Goal: Navigation & Orientation: Find specific page/section

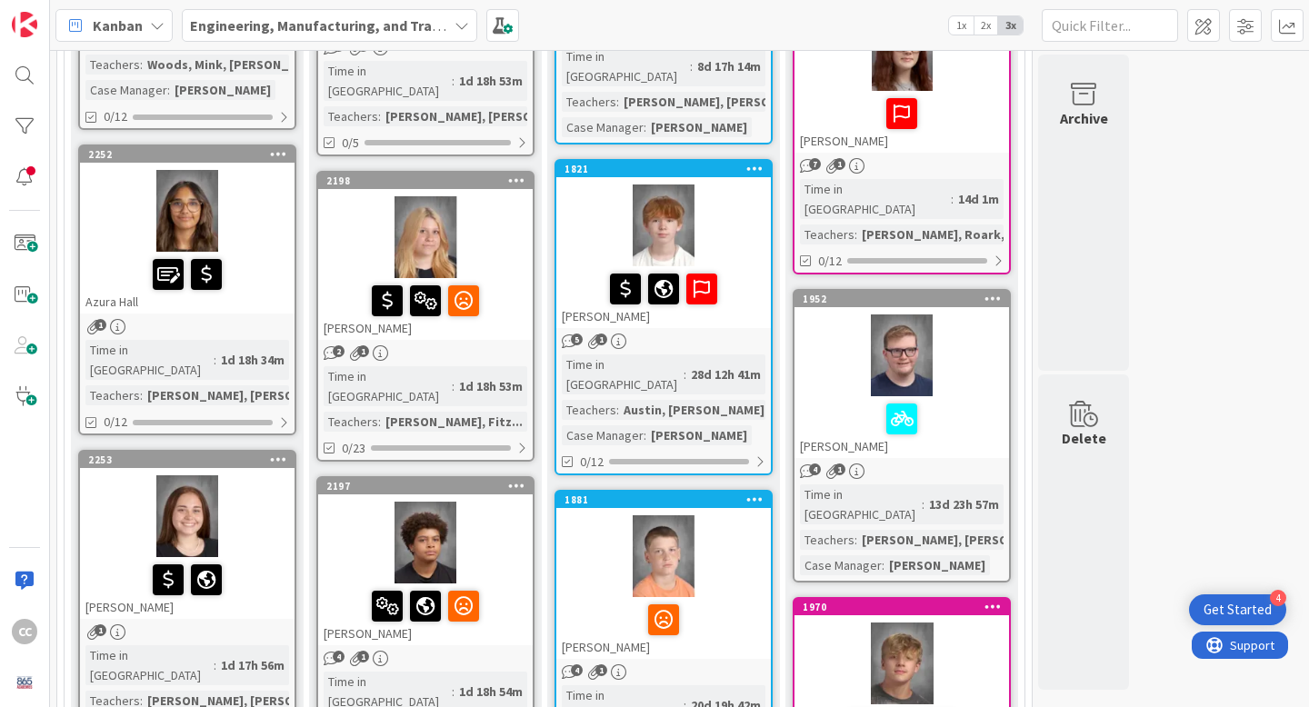
scroll to position [770, 0]
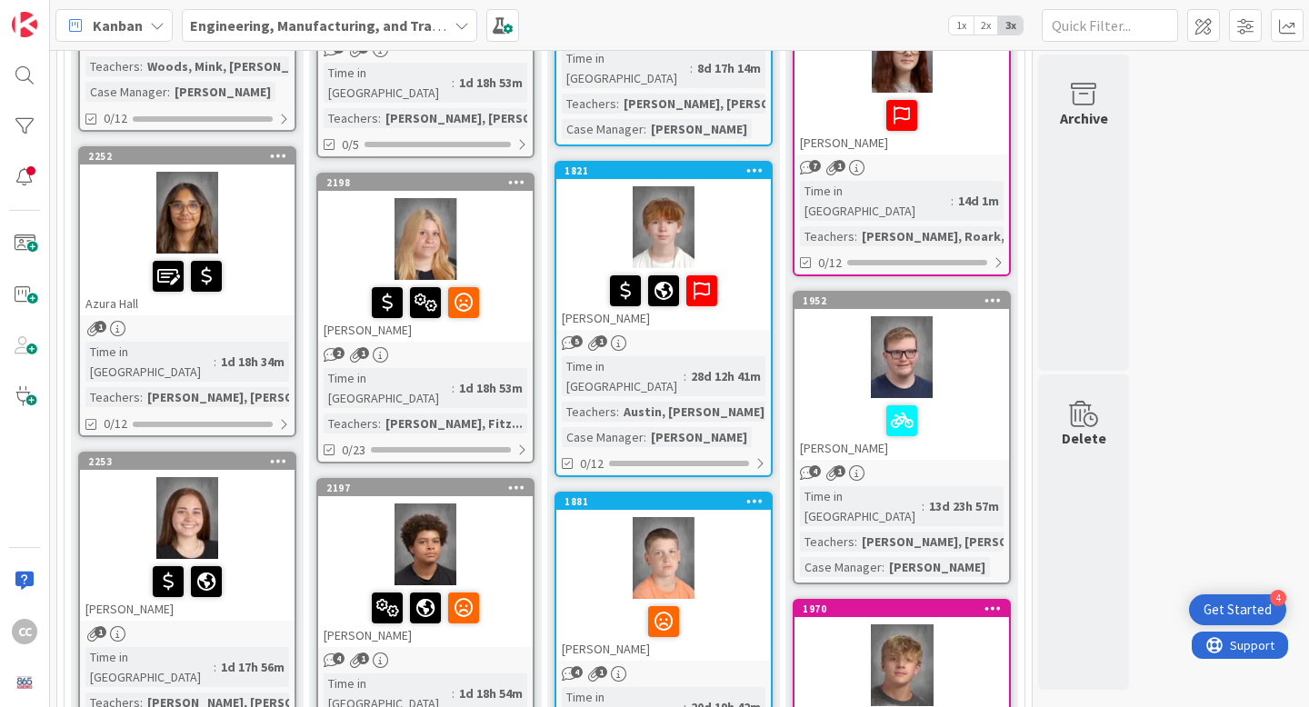
click at [278, 321] on div "1" at bounding box center [187, 328] width 215 height 15
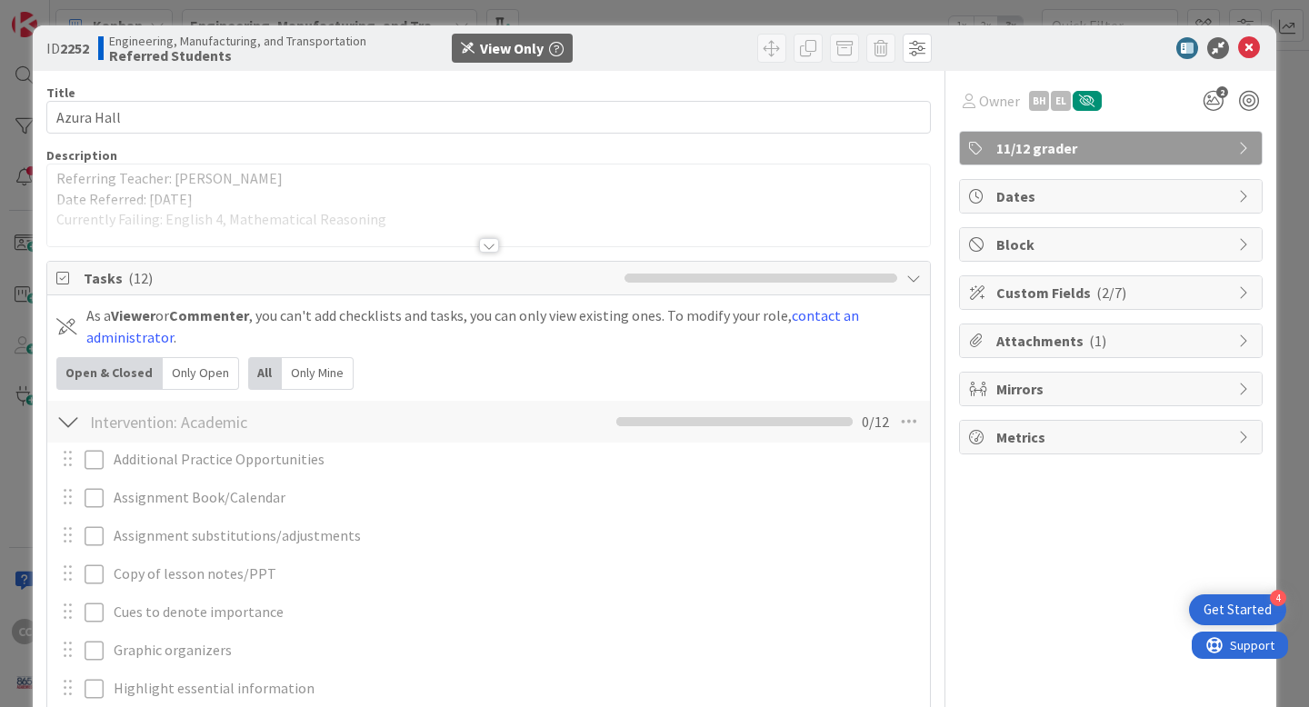
click at [482, 252] on div at bounding box center [489, 245] width 20 height 15
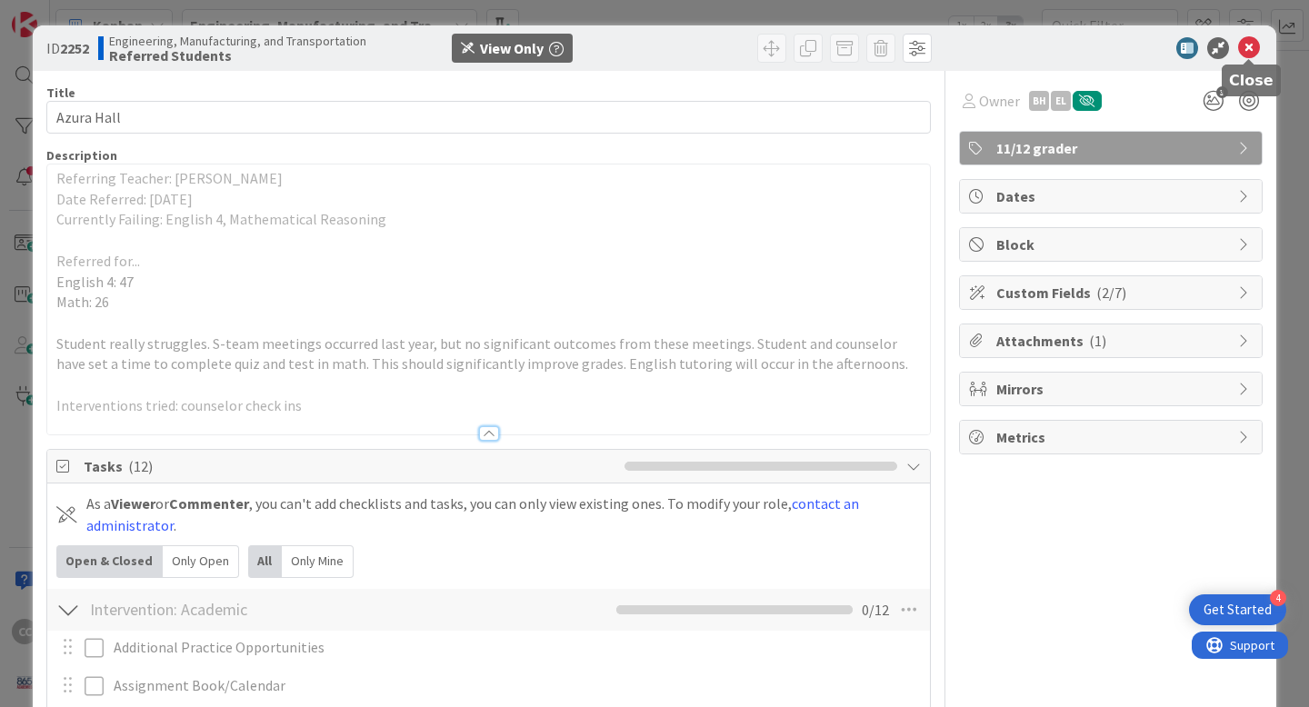
click at [1255, 45] on icon at bounding box center [1249, 48] width 22 height 22
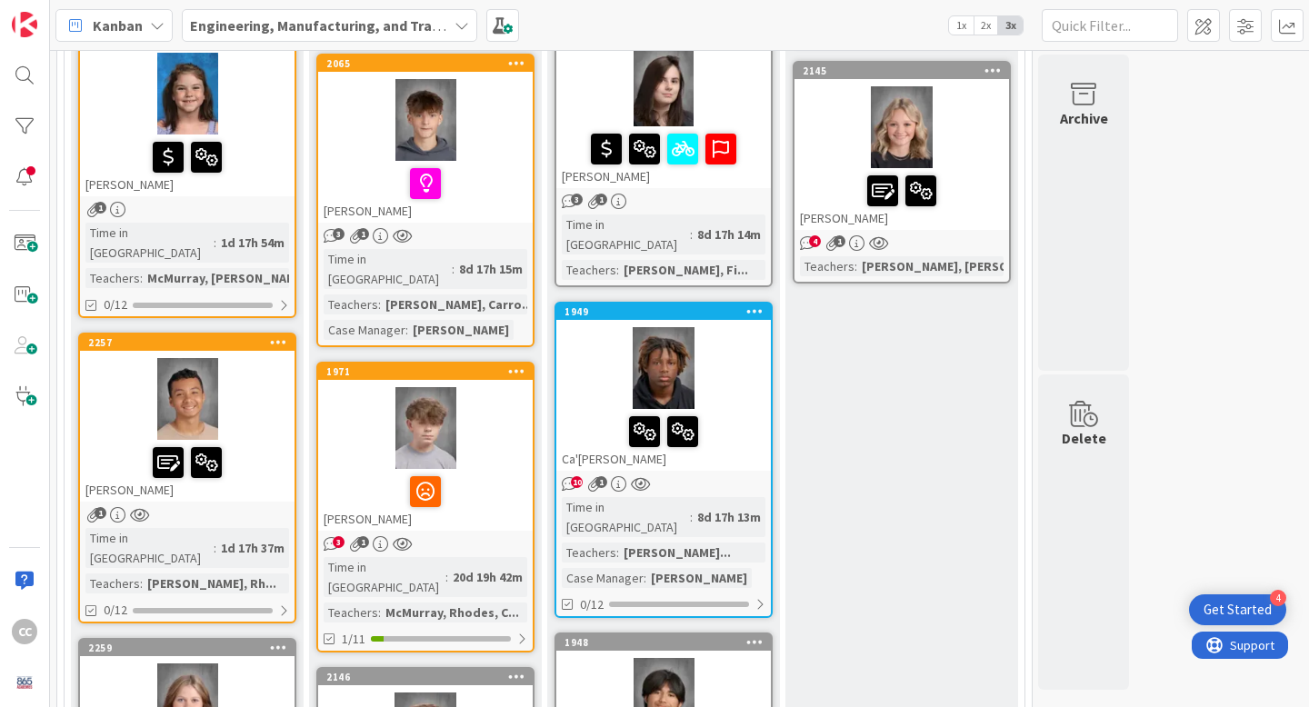
scroll to position [1837, 0]
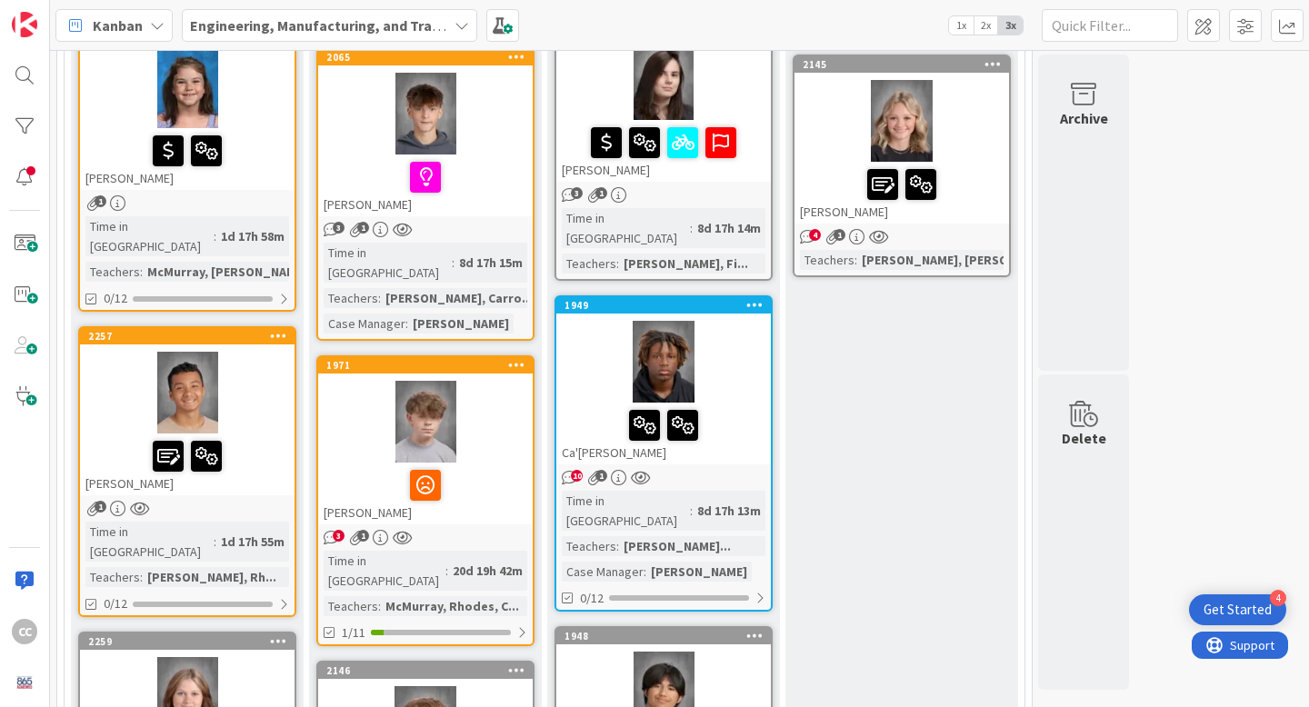
click at [267, 352] on div at bounding box center [187, 393] width 215 height 82
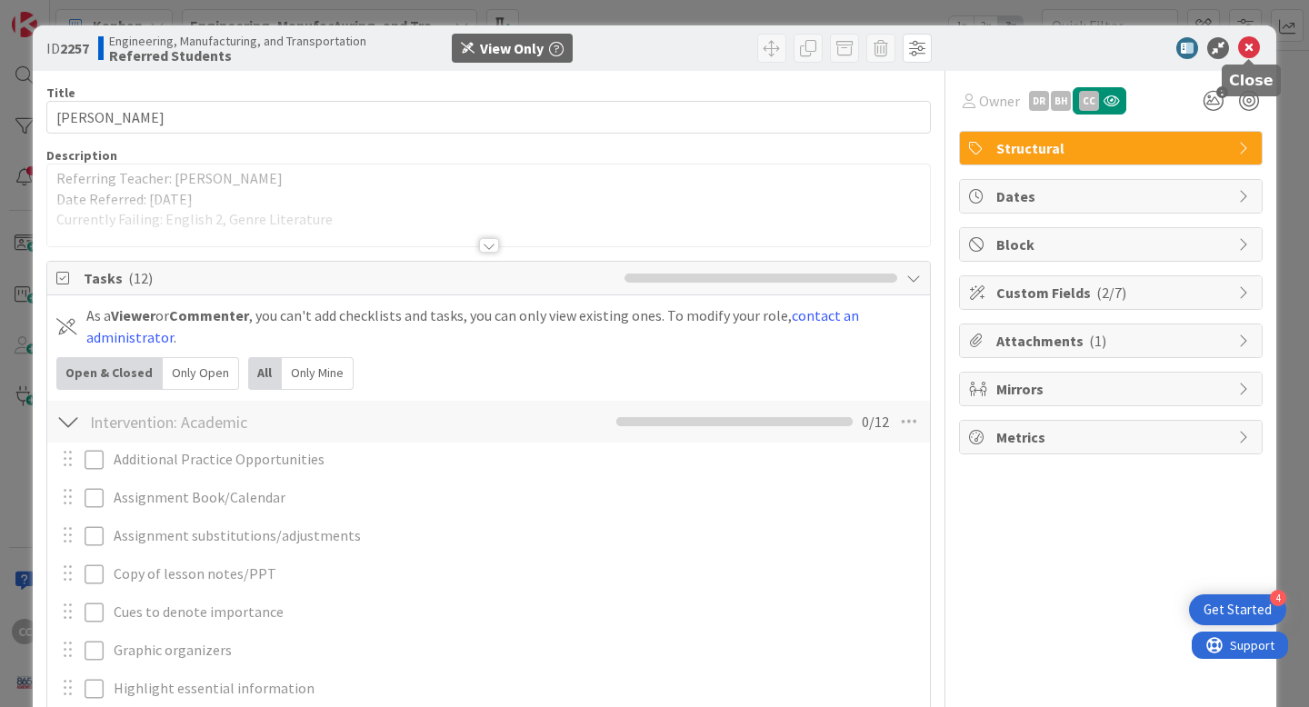
click at [1241, 53] on icon at bounding box center [1249, 48] width 22 height 22
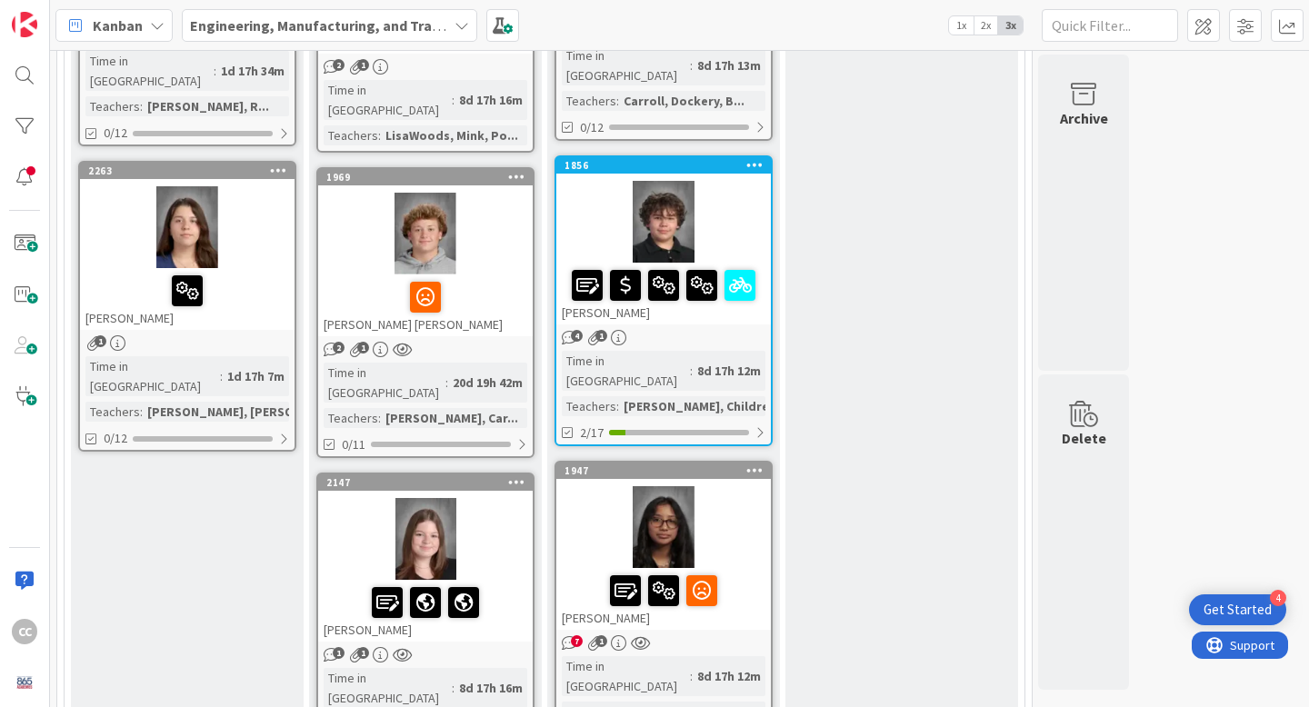
scroll to position [2618, 0]
